Goal: Contribute content: Contribute content

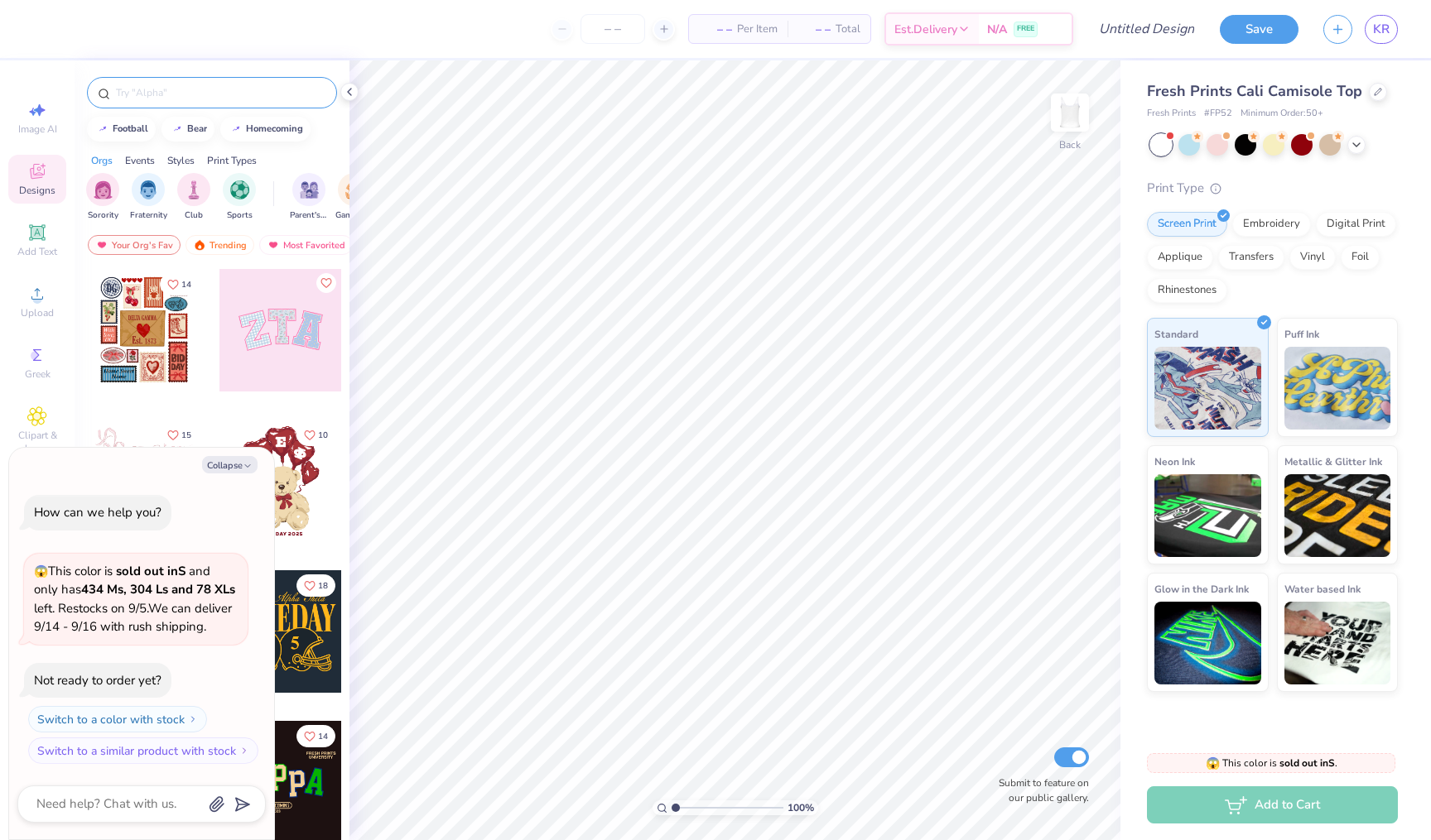
type textarea "x"
click at [138, 87] on input "text" at bounding box center [220, 92] width 212 height 16
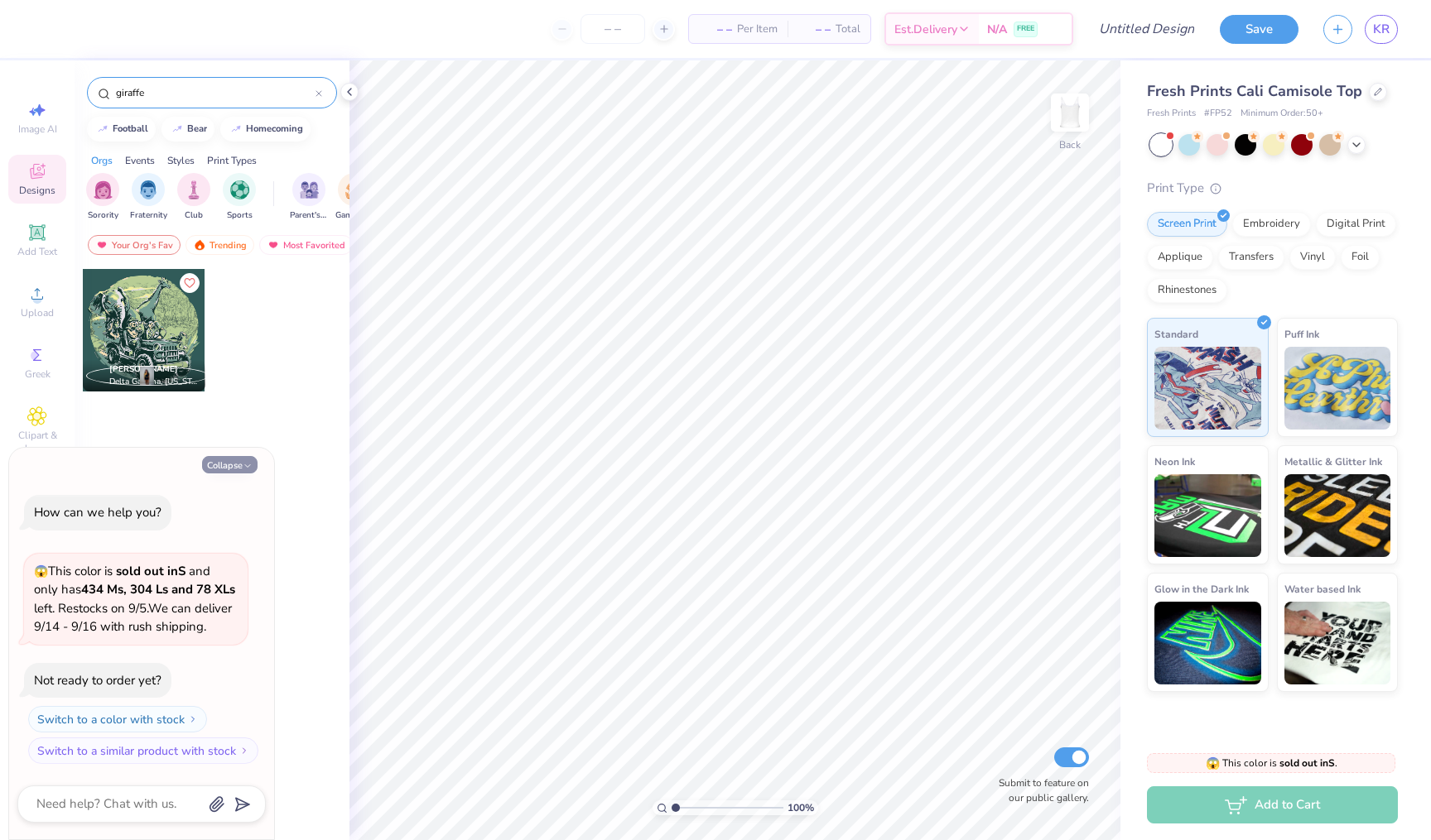
type input "giraffe"
click at [228, 457] on button "Collapse" at bounding box center [229, 465] width 56 height 17
type textarea "x"
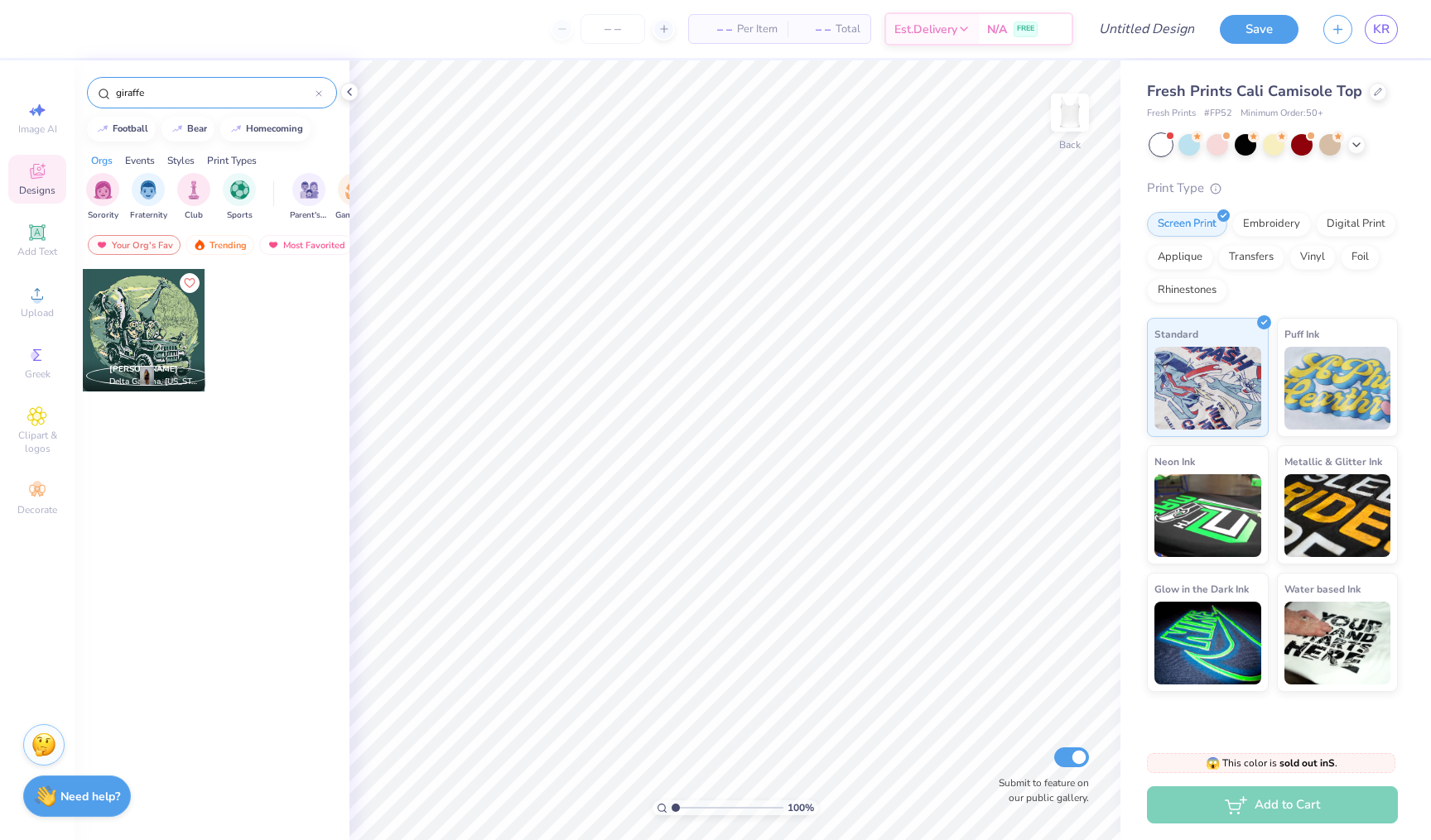
click at [321, 89] on div at bounding box center [318, 92] width 6 height 15
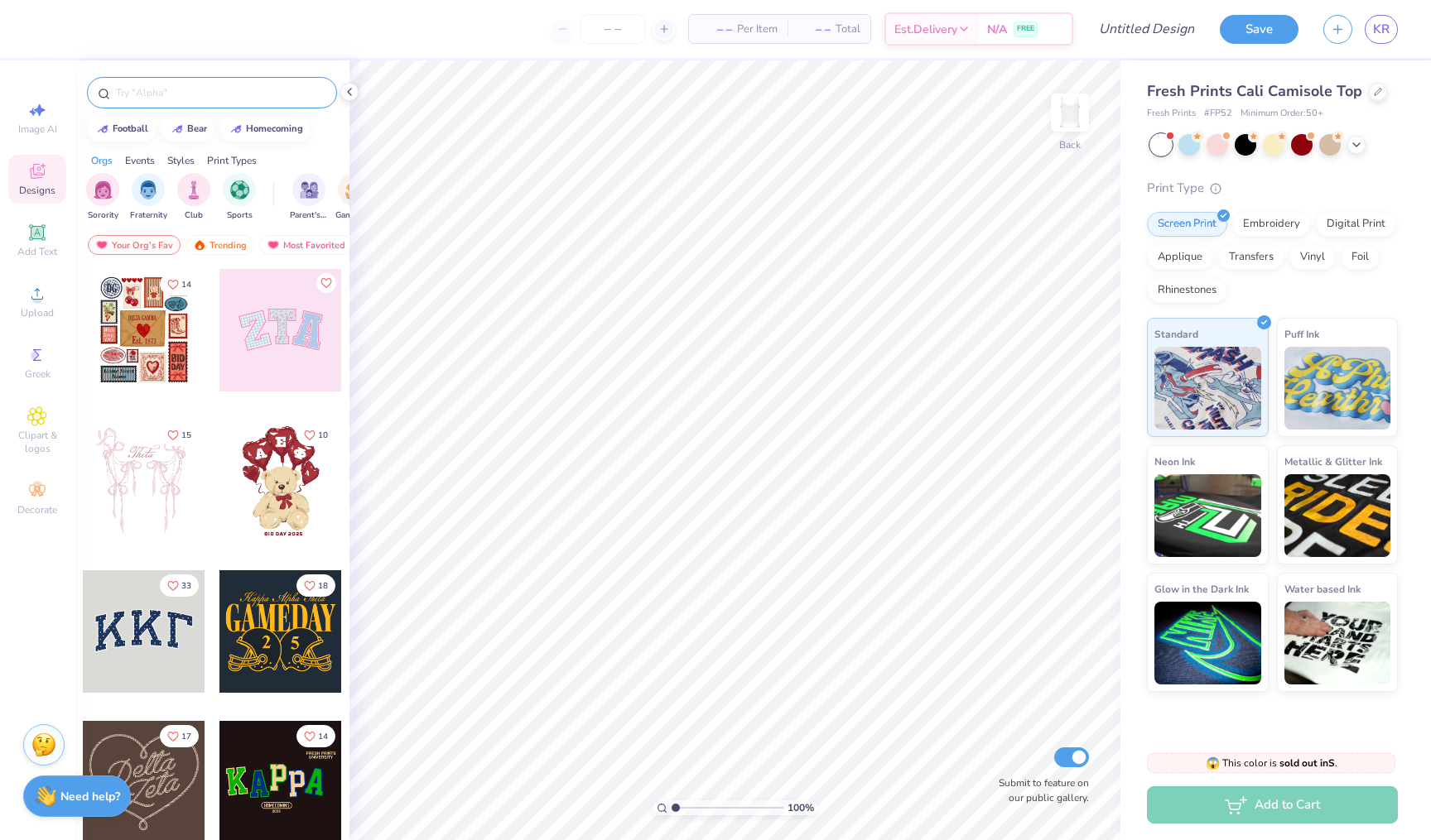
click at [287, 96] on input "text" at bounding box center [220, 92] width 212 height 16
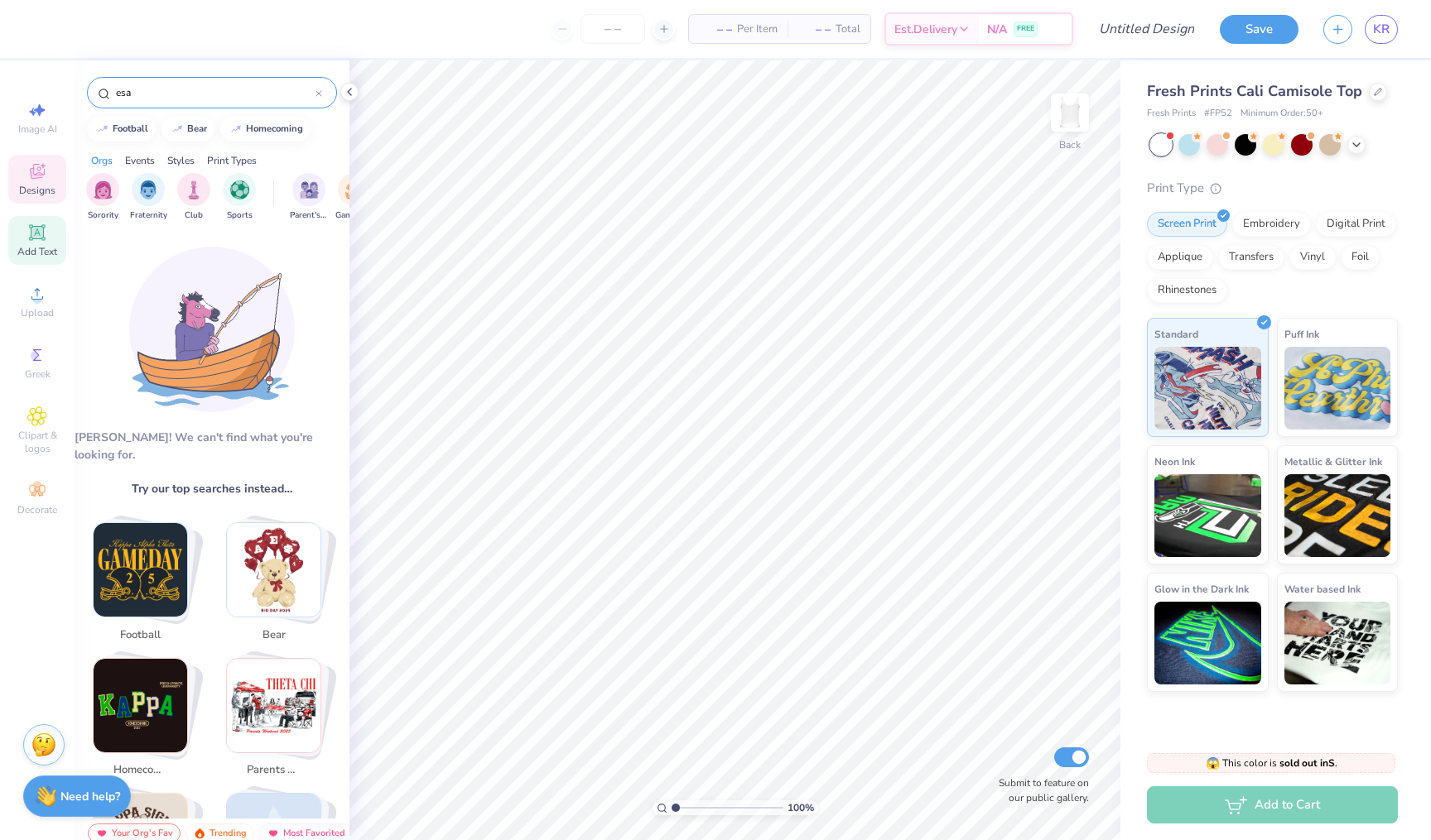
type input "esa"
click at [37, 242] on icon at bounding box center [37, 233] width 20 height 20
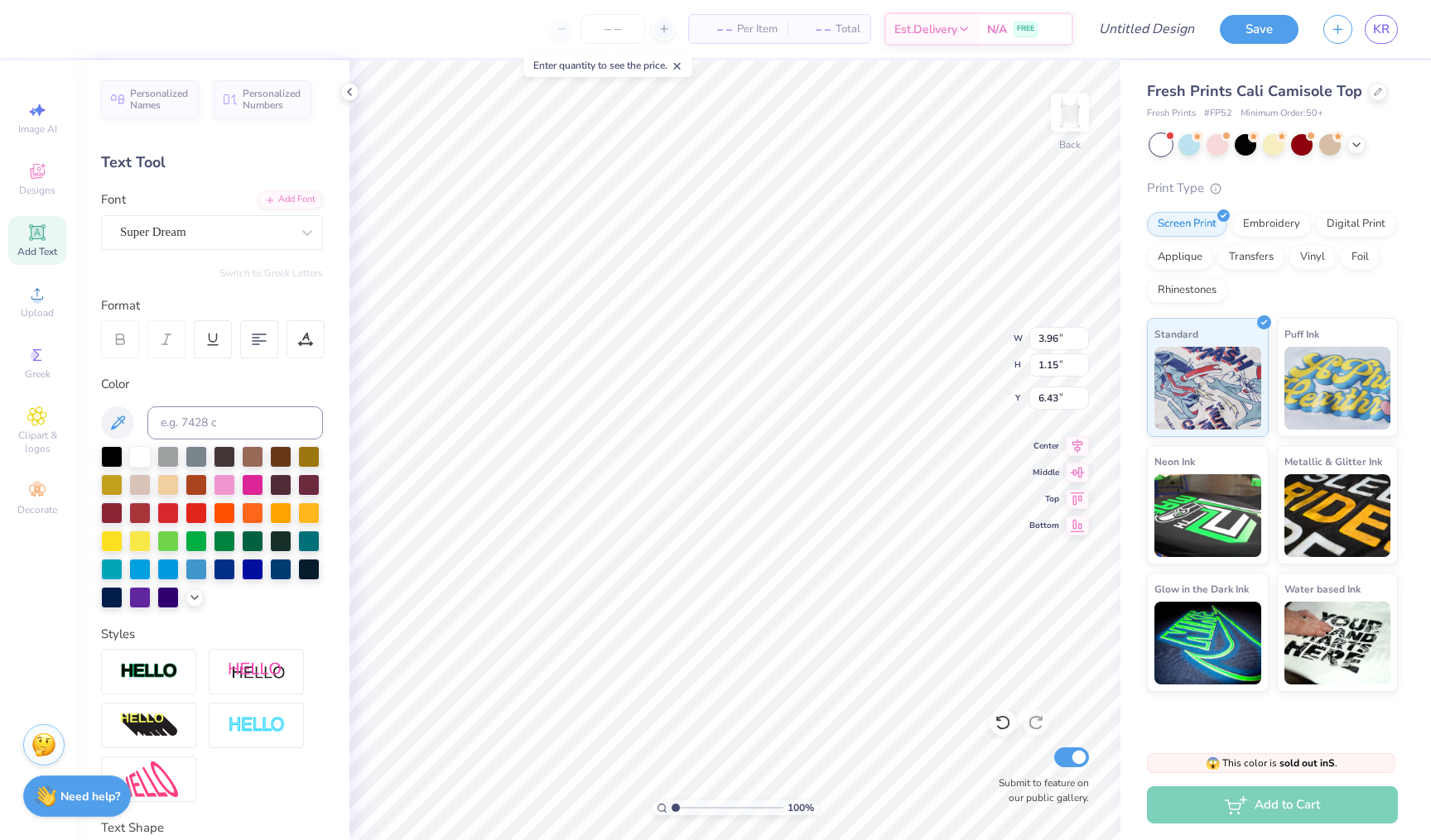
scroll to position [0, 2]
type textarea "ESA 2025"
click at [141, 564] on div at bounding box center [140, 568] width 22 height 22
type input "2.53"
click at [1266, 26] on button "Save" at bounding box center [1259, 27] width 79 height 29
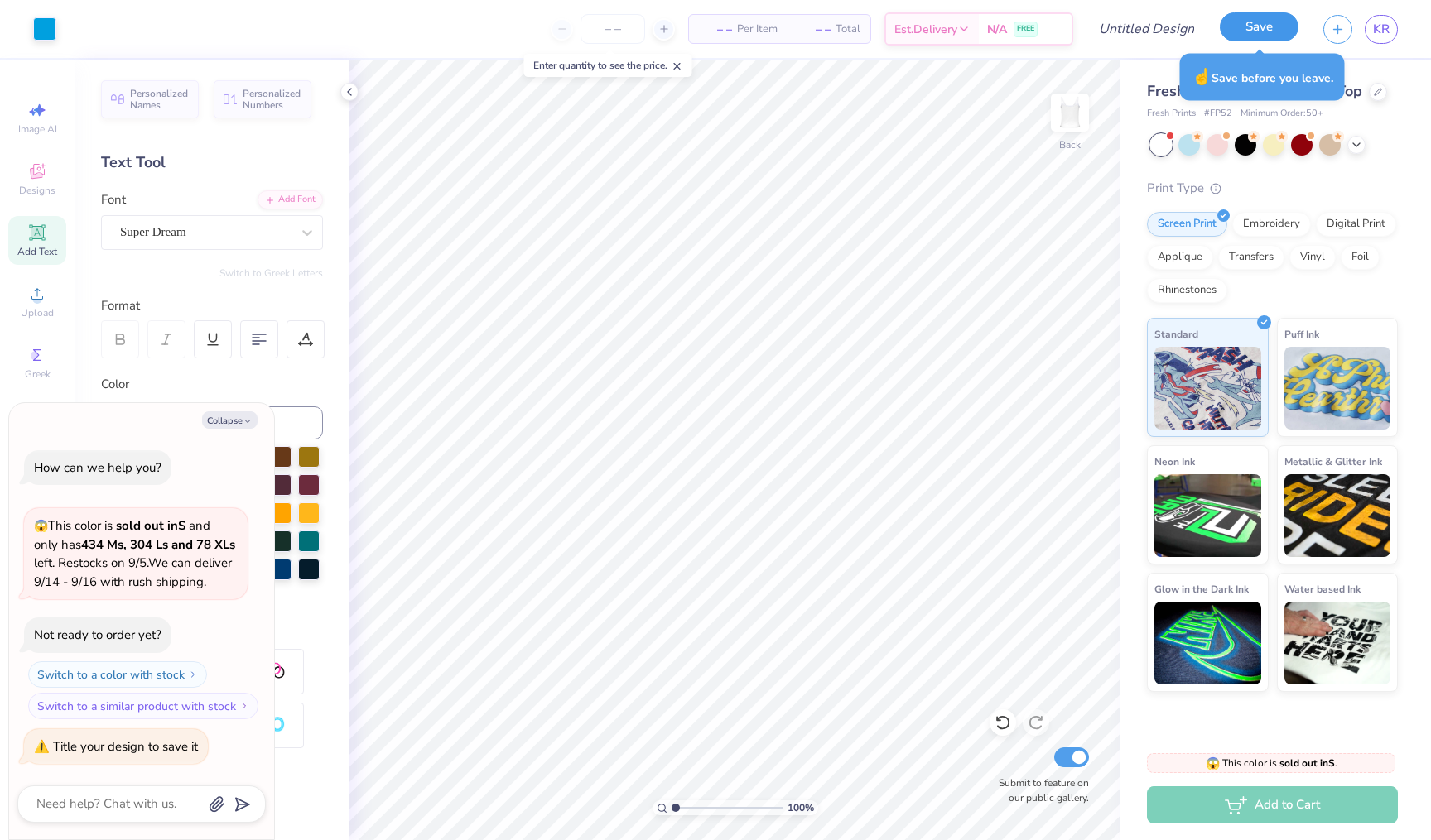
click at [1225, 37] on button "Save" at bounding box center [1259, 27] width 79 height 29
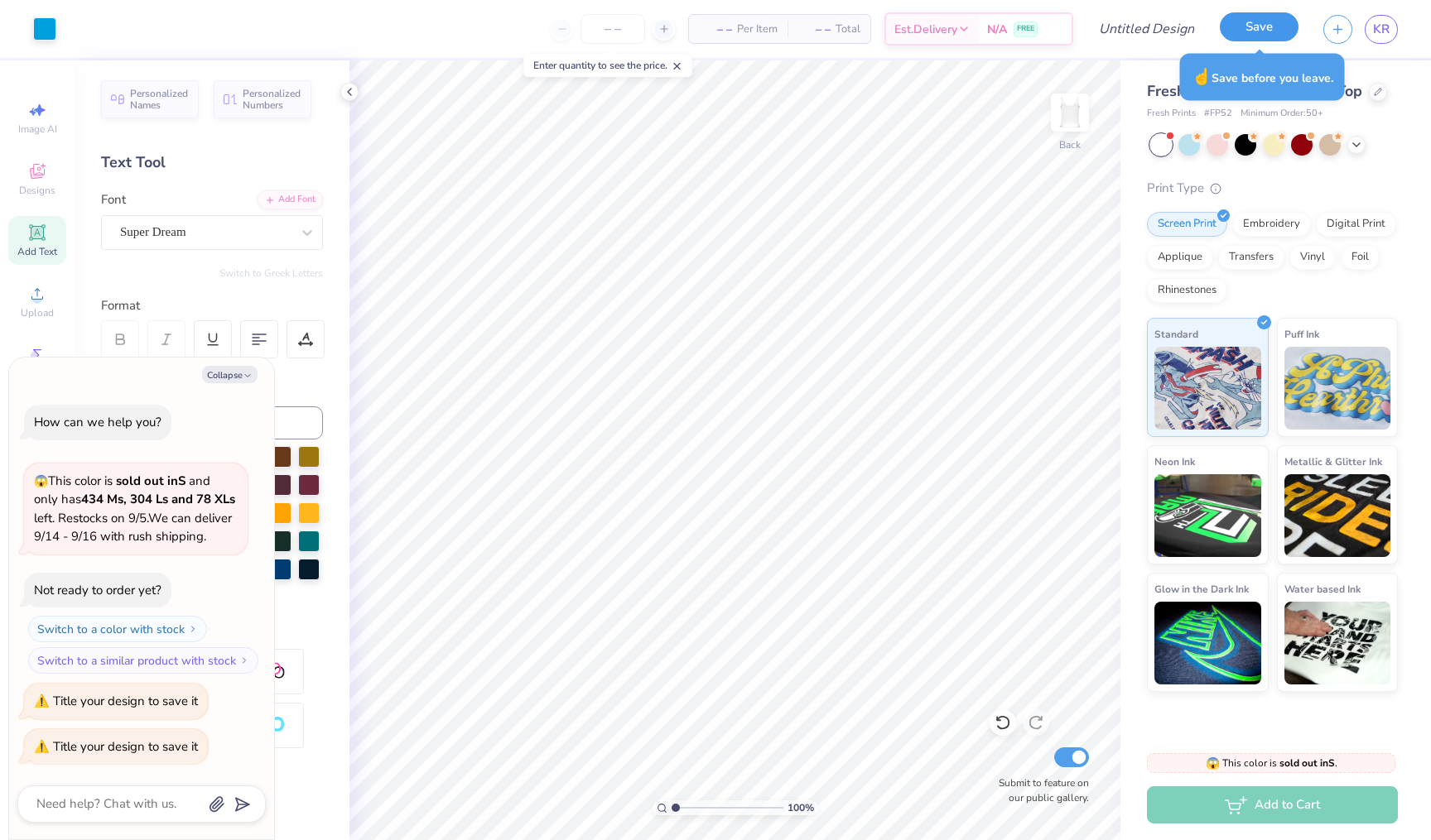
click at [1243, 33] on button "Save" at bounding box center [1259, 27] width 79 height 29
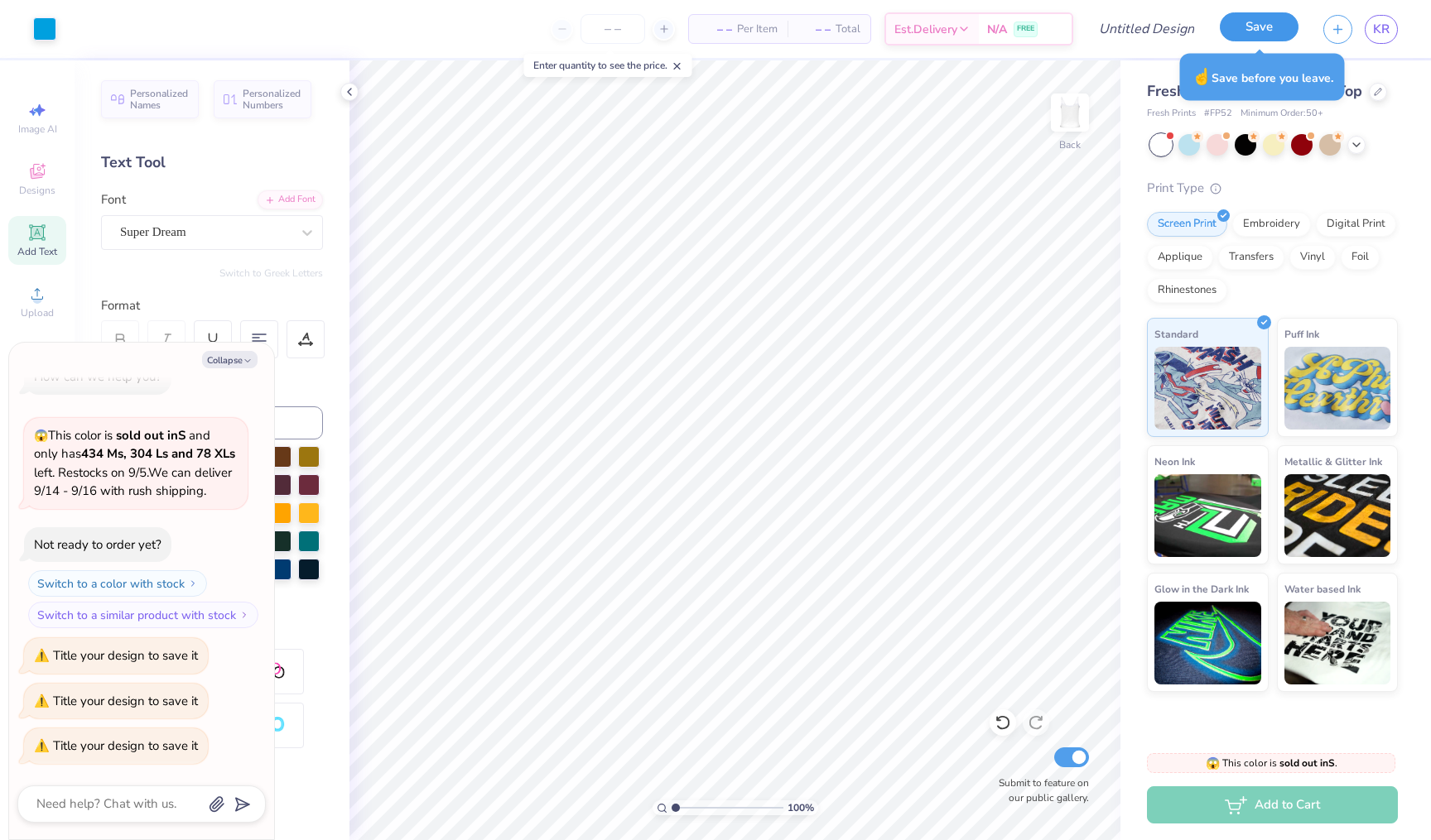
click at [1258, 38] on button "Save" at bounding box center [1259, 27] width 79 height 29
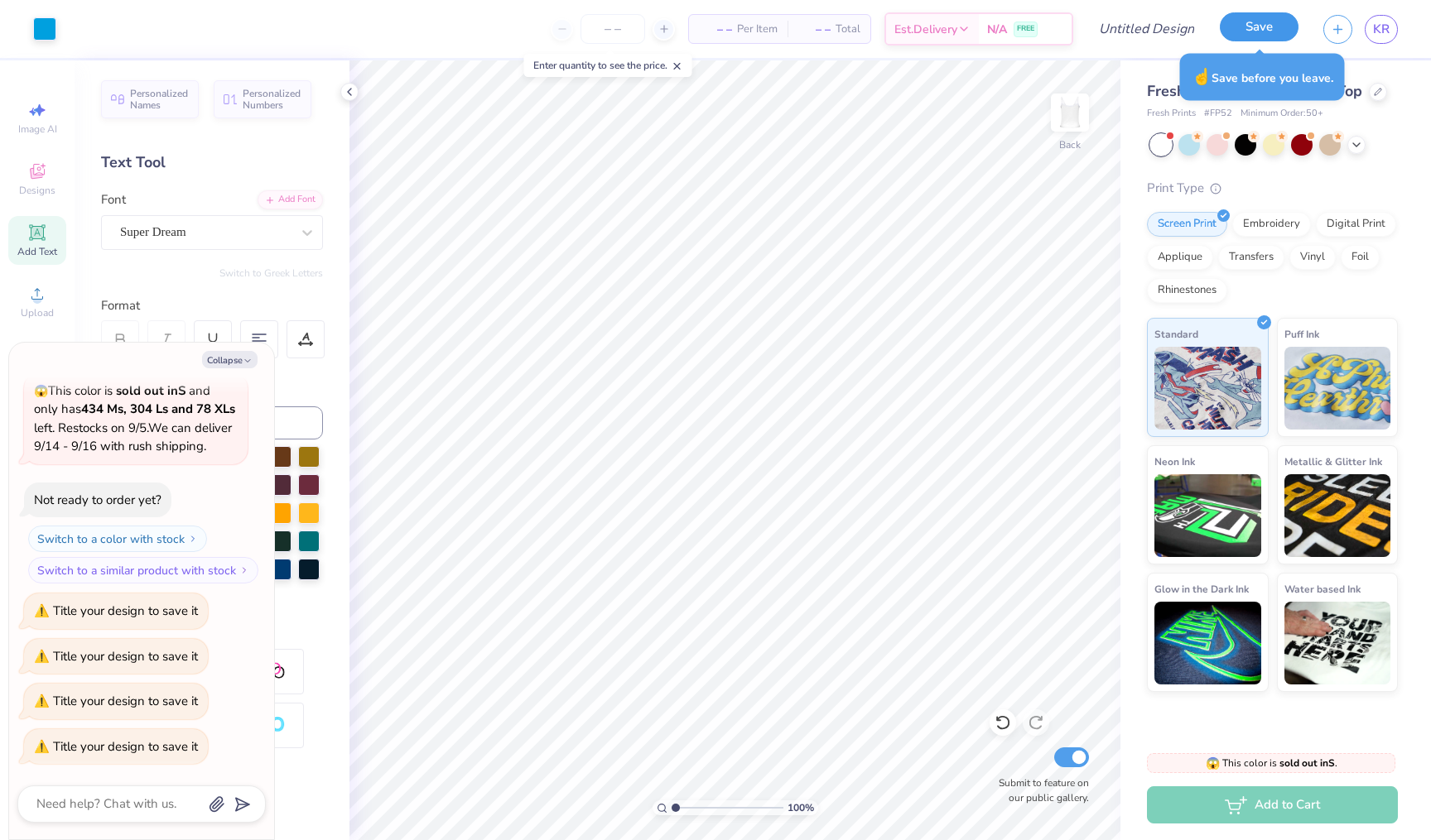
click at [1258, 38] on button "Save" at bounding box center [1259, 27] width 79 height 29
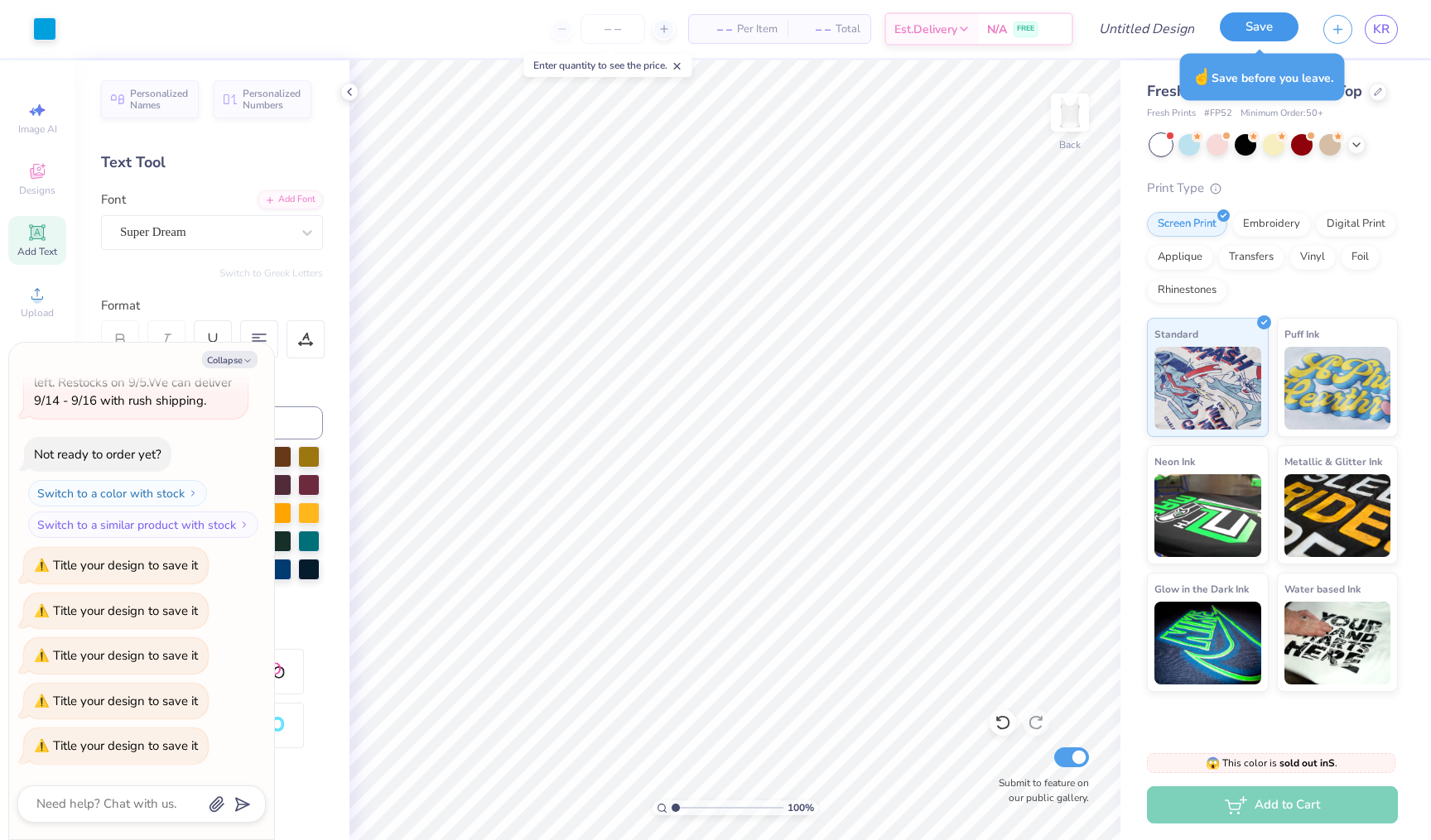
click at [1258, 38] on button "Save" at bounding box center [1259, 27] width 79 height 29
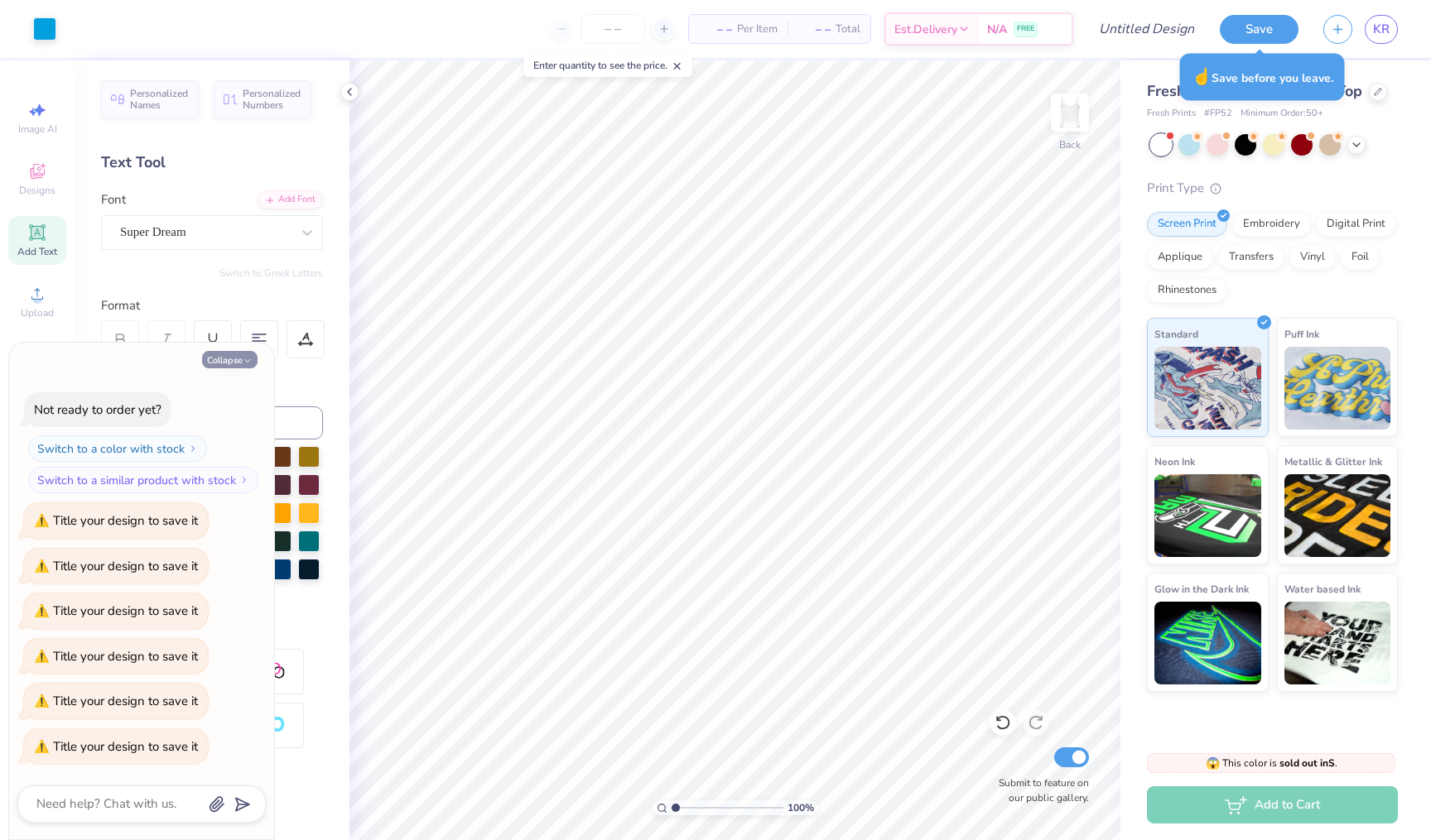
click at [235, 362] on button "Collapse" at bounding box center [229, 359] width 56 height 17
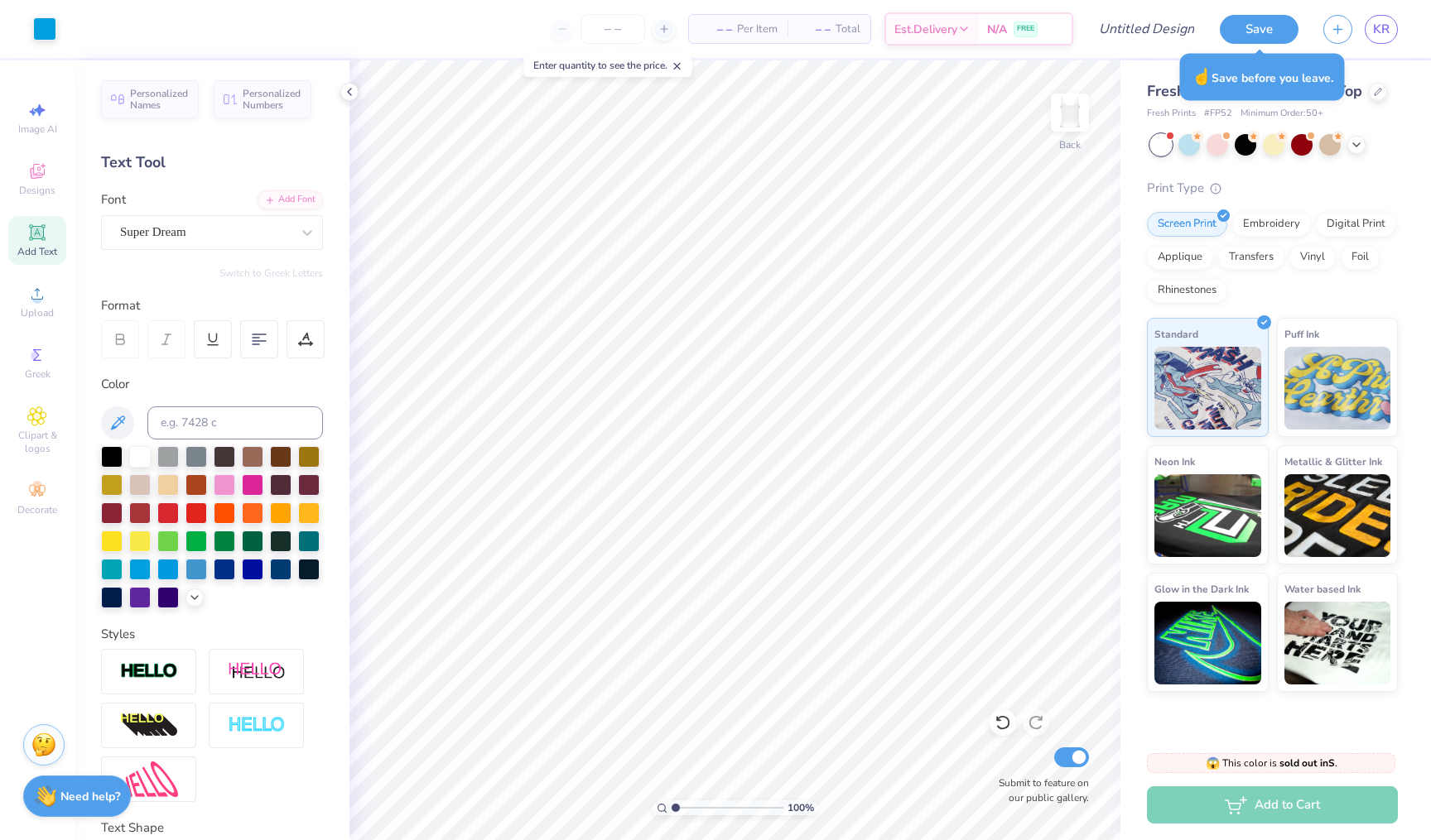
click at [1272, 67] on div "☝️ Save before you leave." at bounding box center [1262, 78] width 164 height 47
click at [1269, 48] on div "☝️ Save before you leave." at bounding box center [1262, 77] width 174 height 58
click at [1265, 34] on button "Save" at bounding box center [1259, 27] width 79 height 29
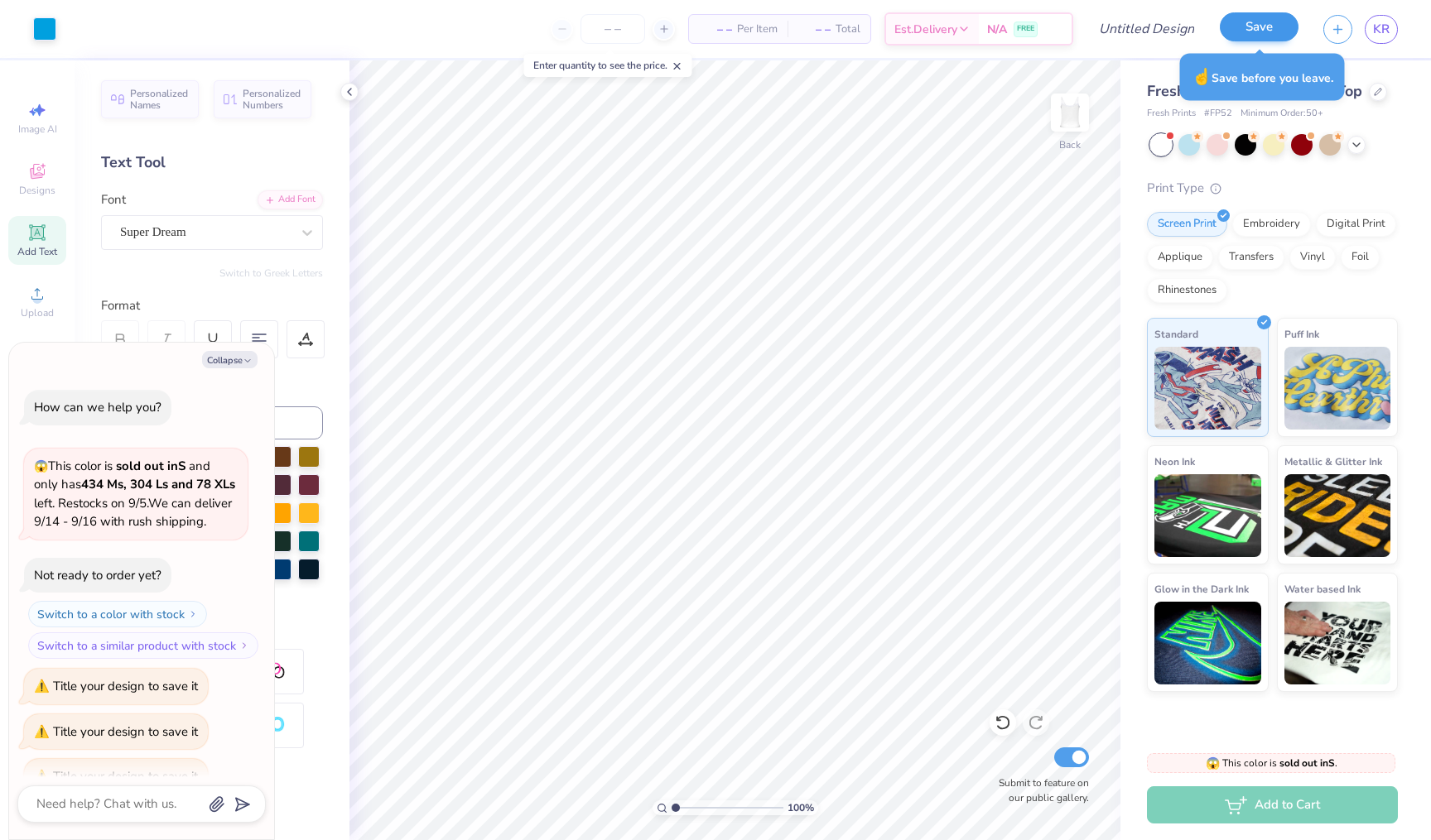
scroll to position [229, 0]
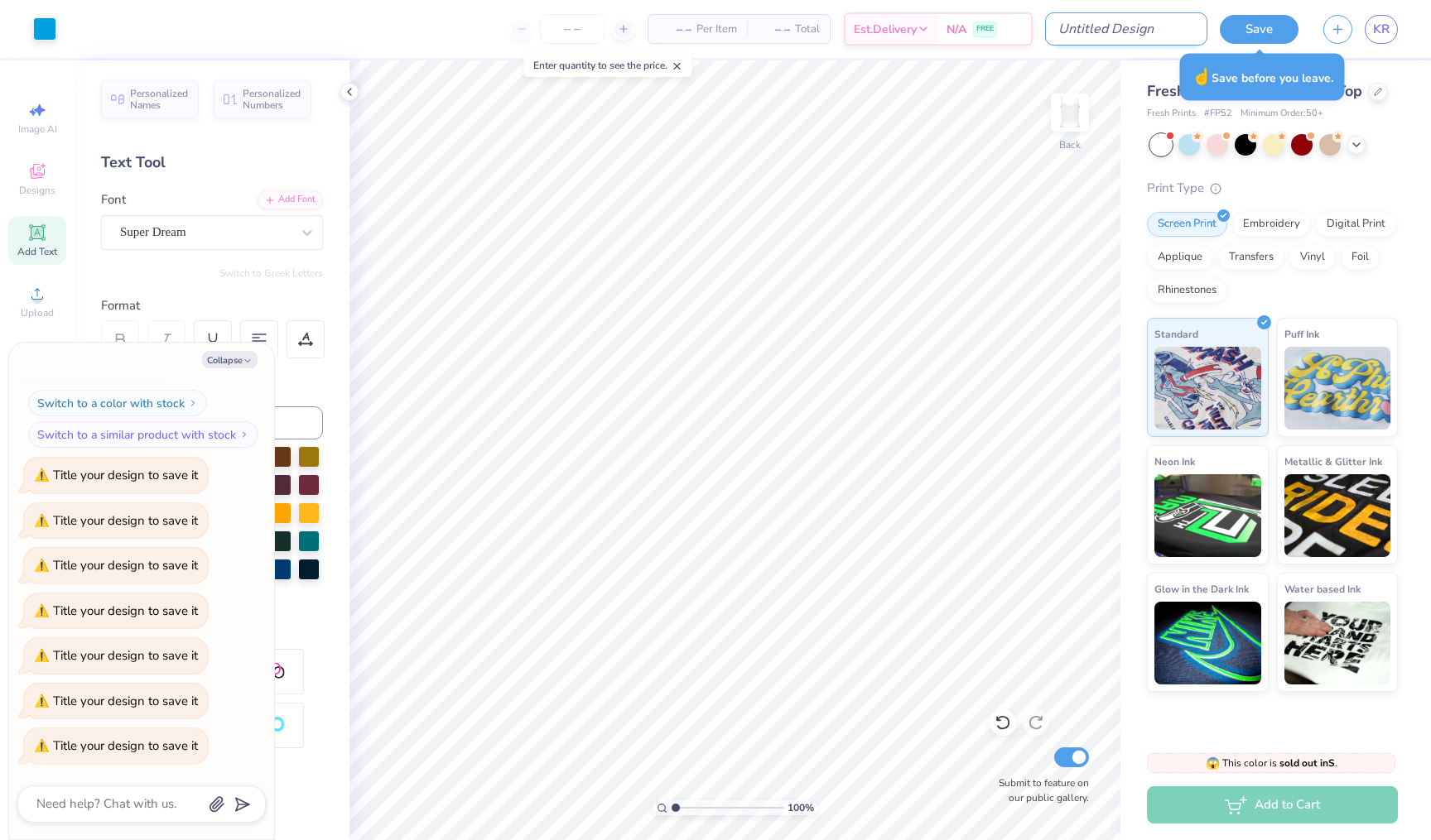
type textarea "x"
click at [1133, 44] on input "Design Title" at bounding box center [1126, 29] width 163 height 33
type input "e"
type textarea "x"
type input "es"
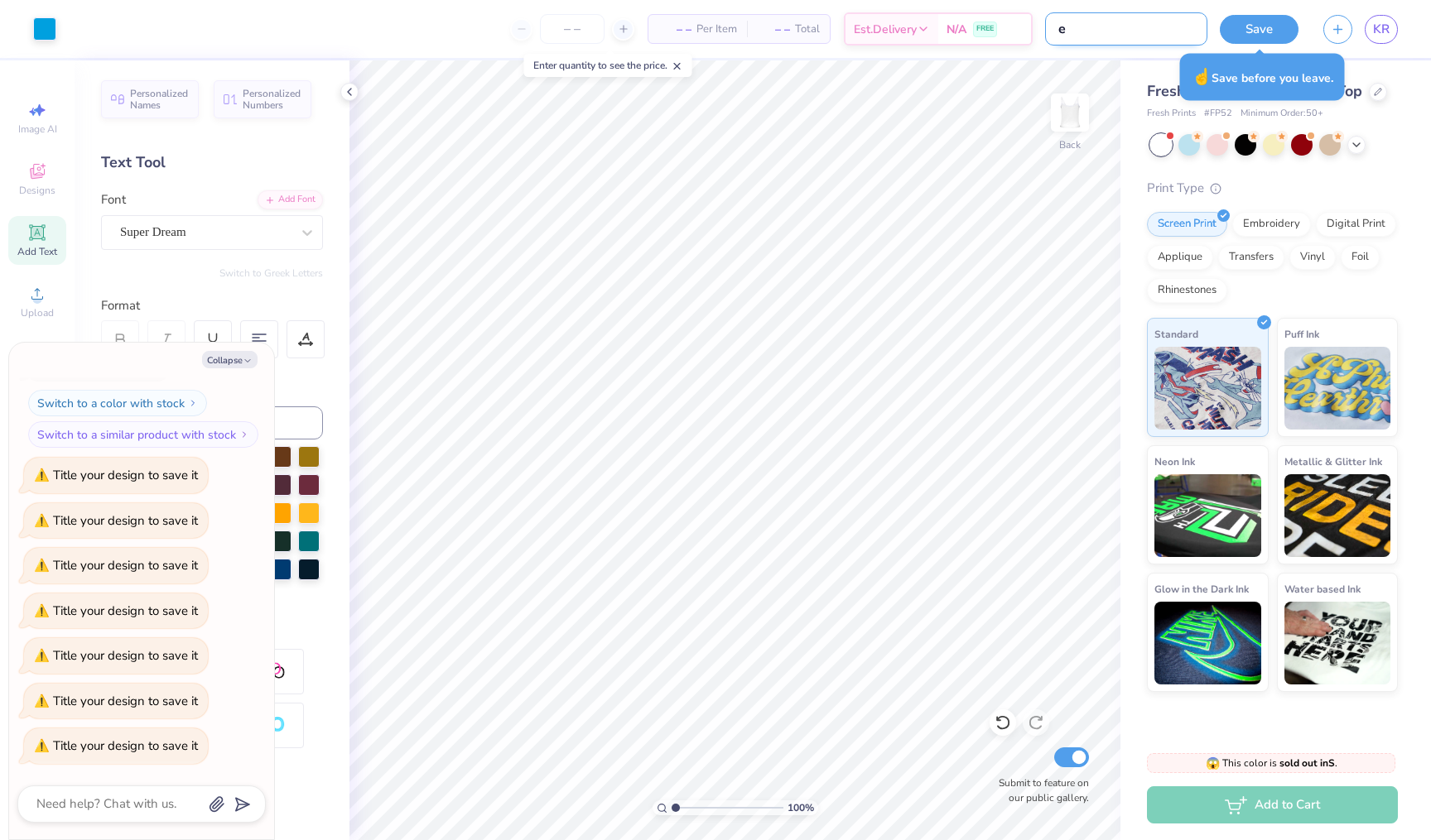
type textarea "x"
type input "esa"
type textarea "x"
type input "esa"
click at [1275, 41] on div "Save" at bounding box center [1259, 29] width 79 height 29
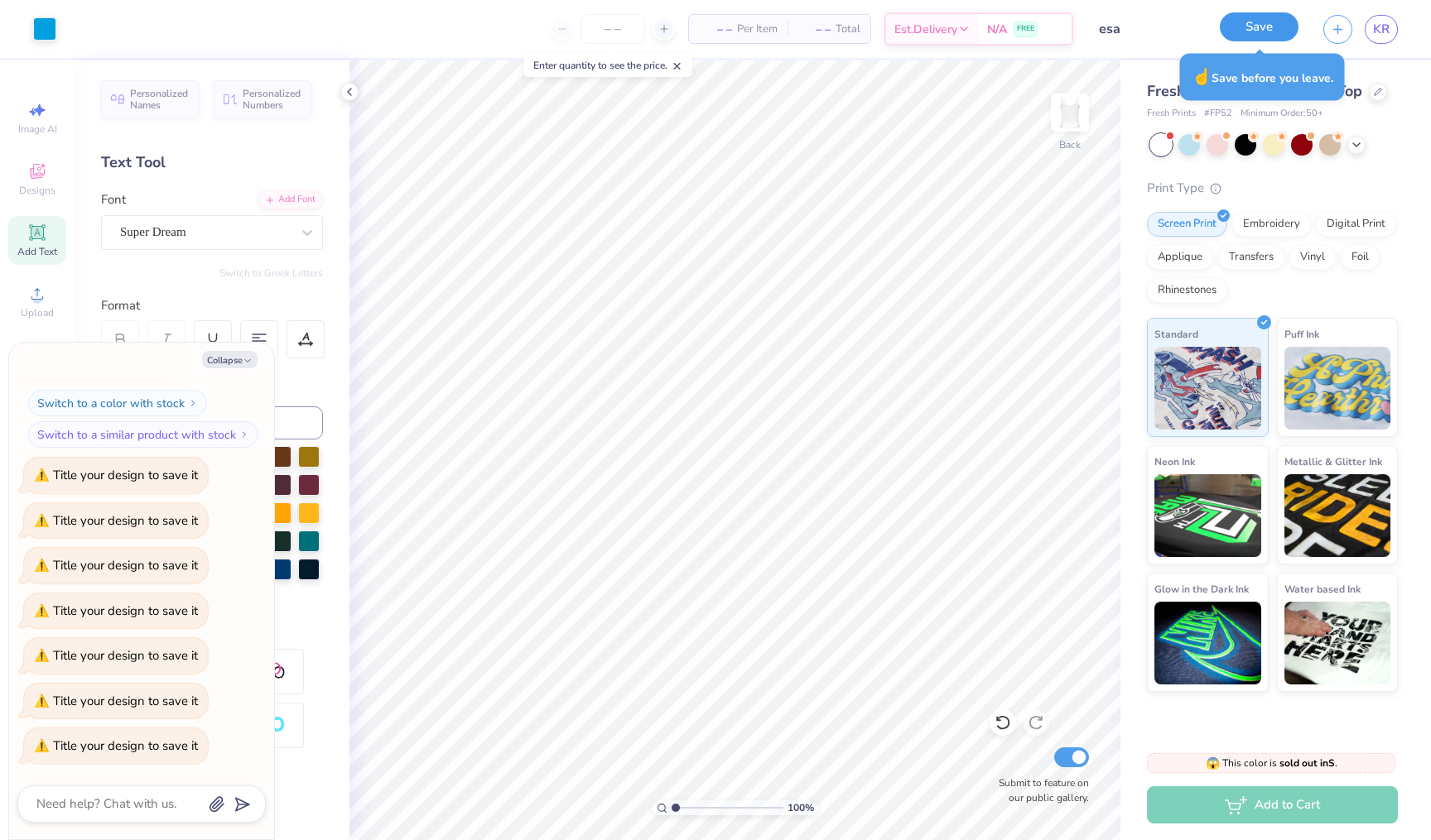
click at [1268, 27] on button "Save" at bounding box center [1259, 27] width 79 height 29
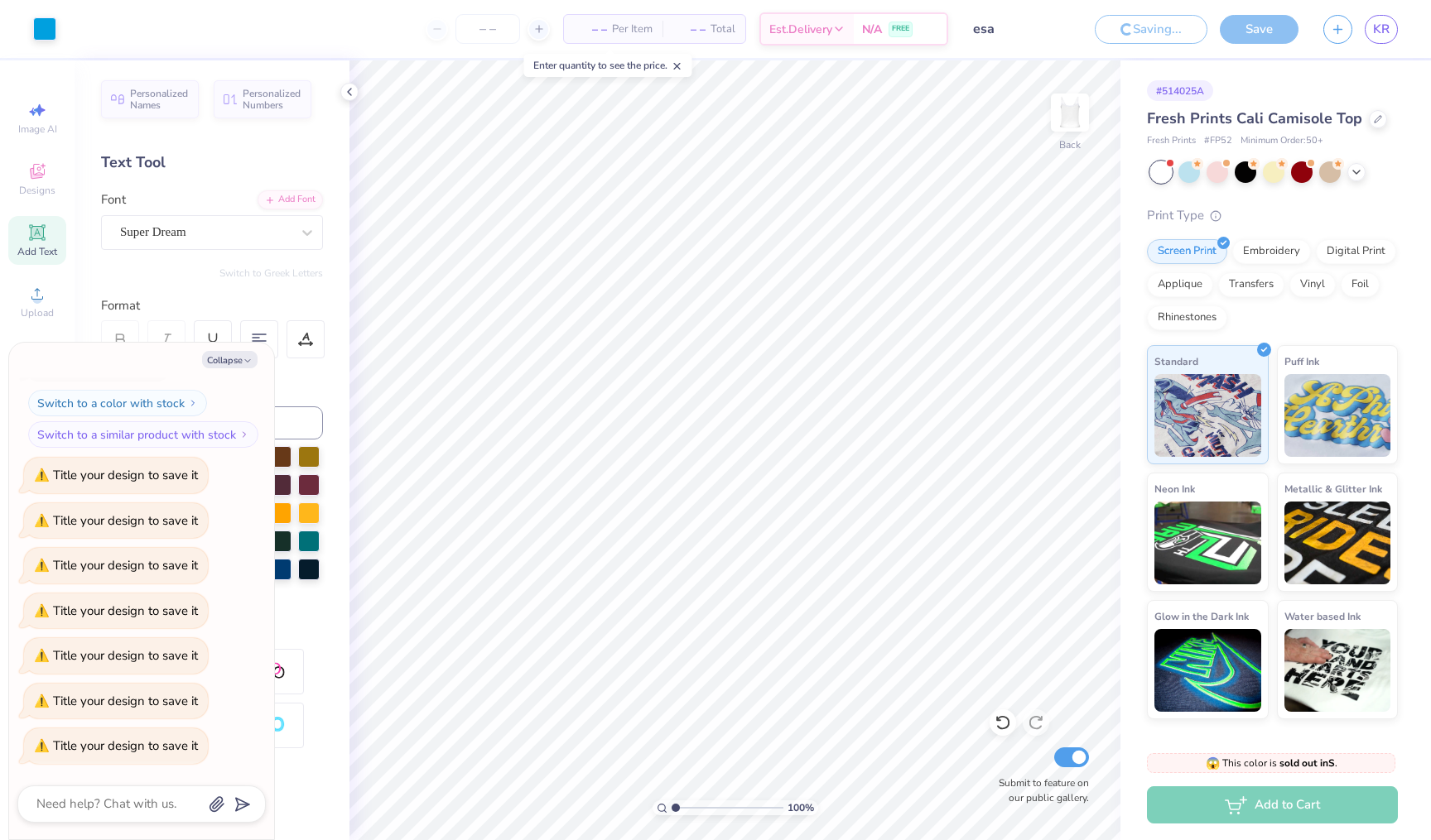
type textarea "x"
